Goal: Find contact information: Find contact information

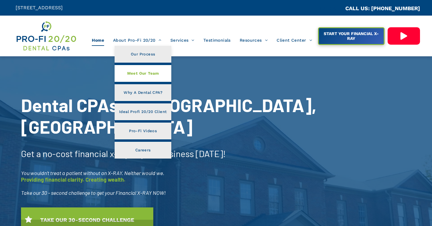
click at [142, 73] on span "Meet Our Team" at bounding box center [143, 74] width 32 height 8
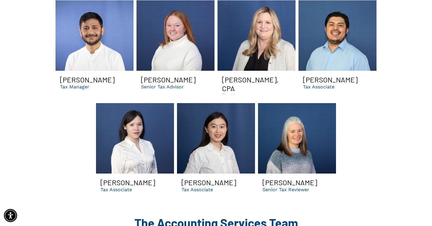
scroll to position [897, 0]
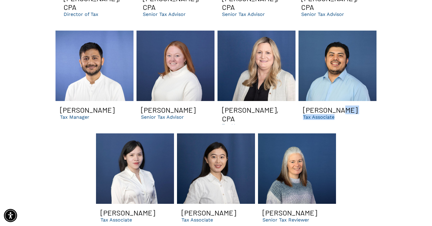
click at [336, 101] on span "[PERSON_NAME] Tax Associate Button" at bounding box center [338, 112] width 78 height 23
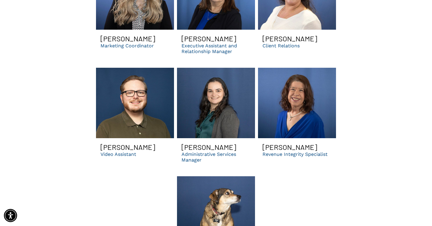
scroll to position [1815, 0]
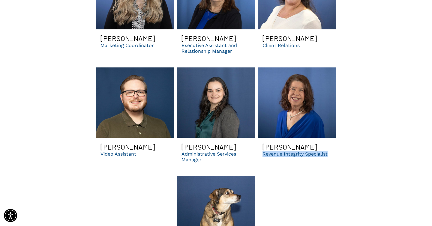
drag, startPoint x: 262, startPoint y: 137, endPoint x: 329, endPoint y: 136, distance: 67.5
click at [329, 138] on span "Robin Barrett Revenue Integrity Specialist" at bounding box center [297, 152] width 78 height 29
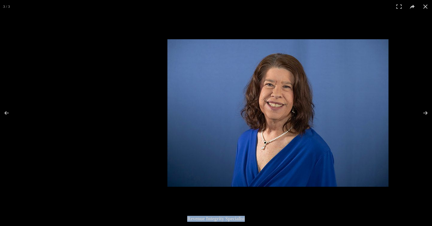
drag, startPoint x: 185, startPoint y: 218, endPoint x: 254, endPoint y: 222, distance: 68.8
click at [254, 222] on div "Revenue Integrity Specialist" at bounding box center [216, 219] width 288 height 12
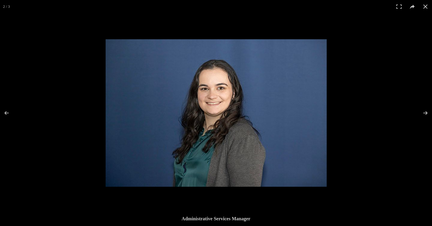
copy div "Revenue Integrity Specialist"
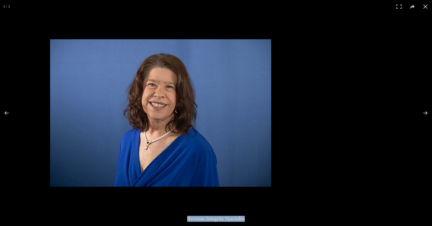
drag, startPoint x: 246, startPoint y: 219, endPoint x: 188, endPoint y: 221, distance: 58.6
click at [188, 221] on div "Revenue Integrity Specialist" at bounding box center [216, 219] width 288 height 12
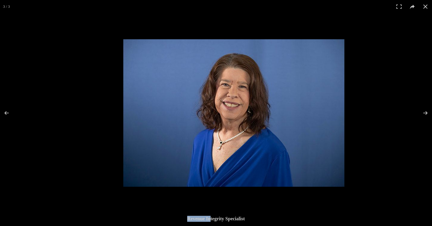
drag, startPoint x: 188, startPoint y: 221, endPoint x: 211, endPoint y: 220, distance: 23.1
click at [211, 220] on div "Revenue Integrity Specialist" at bounding box center [216, 219] width 288 height 12
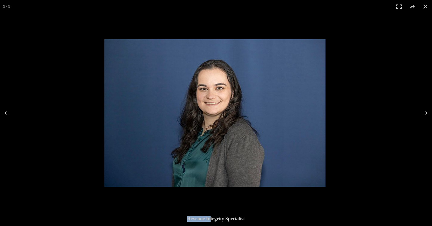
click at [211, 220] on div "Revenue Integrity Specialist" at bounding box center [216, 219] width 288 height 12
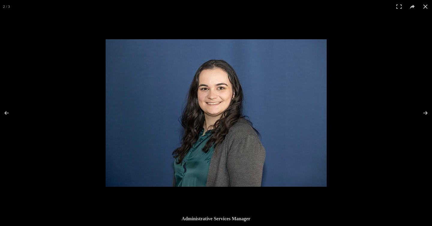
click at [211, 220] on div "Administrative Services Manager" at bounding box center [216, 219] width 288 height 12
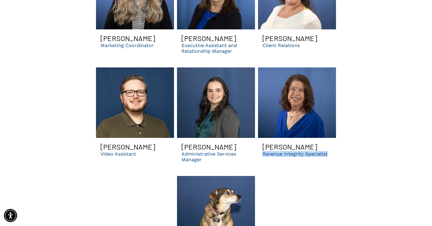
drag, startPoint x: 257, startPoint y: 136, endPoint x: 329, endPoint y: 137, distance: 71.7
click at [329, 137] on div "Robin Barrett Revenue Integrity Specialist" at bounding box center [297, 117] width 81 height 103
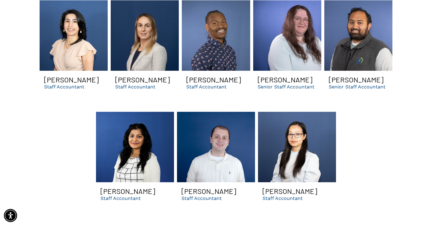
scroll to position [1405, 0]
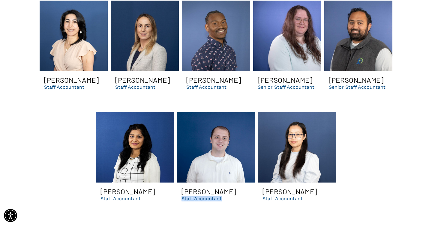
drag, startPoint x: 224, startPoint y: 188, endPoint x: 182, endPoint y: 182, distance: 42.3
click at [182, 183] on span "Nicholas Puzder Staff Accountant Button" at bounding box center [216, 194] width 78 height 23
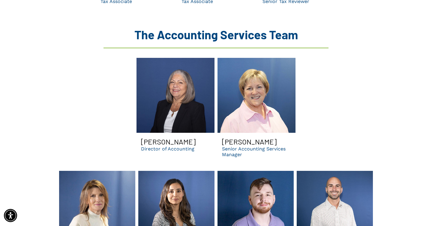
scroll to position [1092, 0]
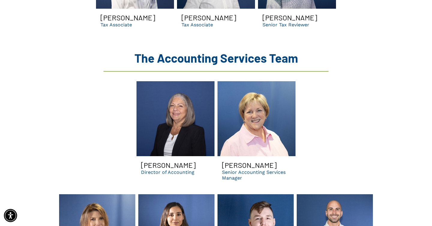
drag, startPoint x: 198, startPoint y: 147, endPoint x: 128, endPoint y: 148, distance: 69.9
copy h3 "Evelyn Rodriguez"
drag, startPoint x: 196, startPoint y: 156, endPoint x: 139, endPoint y: 156, distance: 57.0
click at [139, 156] on span "Evelyn Rodriguez Director of Accounting" at bounding box center [176, 170] width 78 height 29
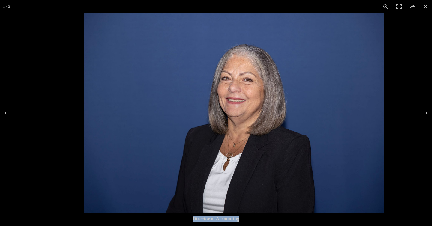
copy div "Director of Accounting"
drag, startPoint x: 186, startPoint y: 218, endPoint x: 241, endPoint y: 220, distance: 54.4
click at [241, 220] on div "Director of Accounting" at bounding box center [216, 219] width 288 height 12
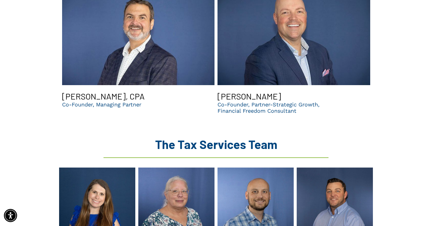
scroll to position [606, 0]
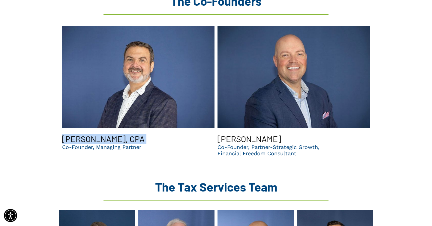
drag, startPoint x: 137, startPoint y: 121, endPoint x: 59, endPoint y: 119, distance: 78.4
click at [59, 119] on div "Brent Saunier, CPA Co-Founder, Managing Partner Chris Sands Co-Founder, Partner…" at bounding box center [216, 92] width 314 height 143
copy span "Brent Saunier, CPA"
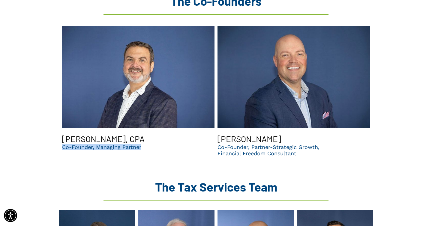
drag, startPoint x: 145, startPoint y: 130, endPoint x: 59, endPoint y: 132, distance: 86.2
click at [59, 132] on div "Brent Saunier, CPA Co-Founder, Managing Partner Chris Sands Co-Founder, Partner…" at bounding box center [216, 92] width 314 height 143
copy p "Co-Founder, Managing Partner"
